Goal: Transaction & Acquisition: Download file/media

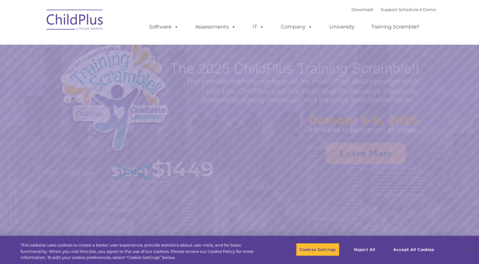
select select "MEDIUM"
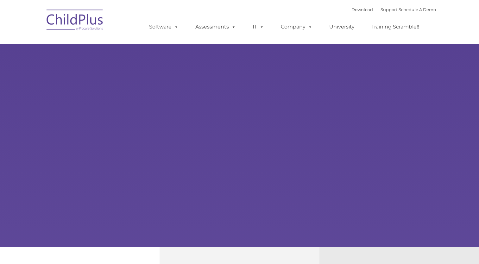
type input ""
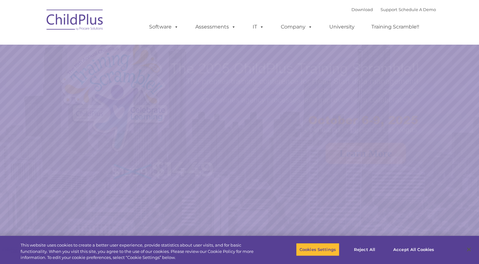
select select "MEDIUM"
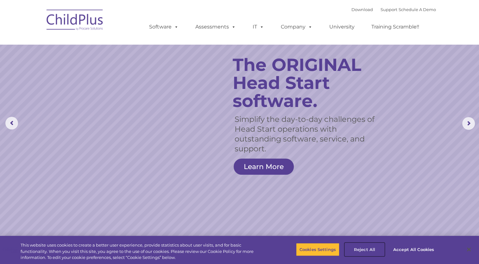
click at [366, 250] on button "Reject All" at bounding box center [365, 249] width 40 height 13
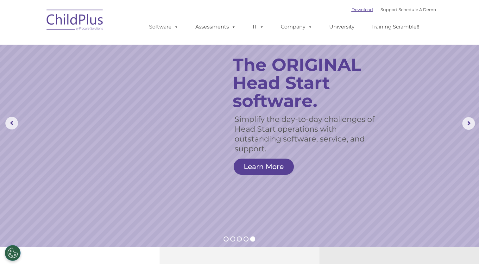
click at [360, 11] on link "Download" at bounding box center [363, 9] width 22 height 5
